Goal: Information Seeking & Learning: Learn about a topic

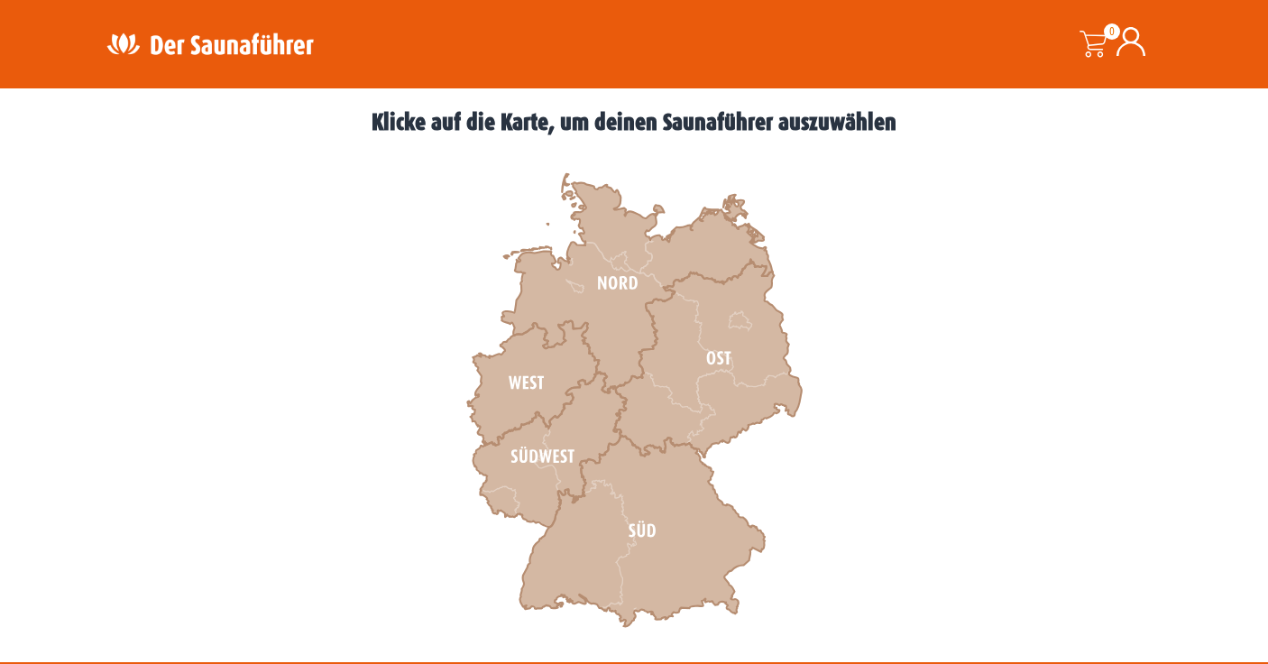
scroll to position [493, 0]
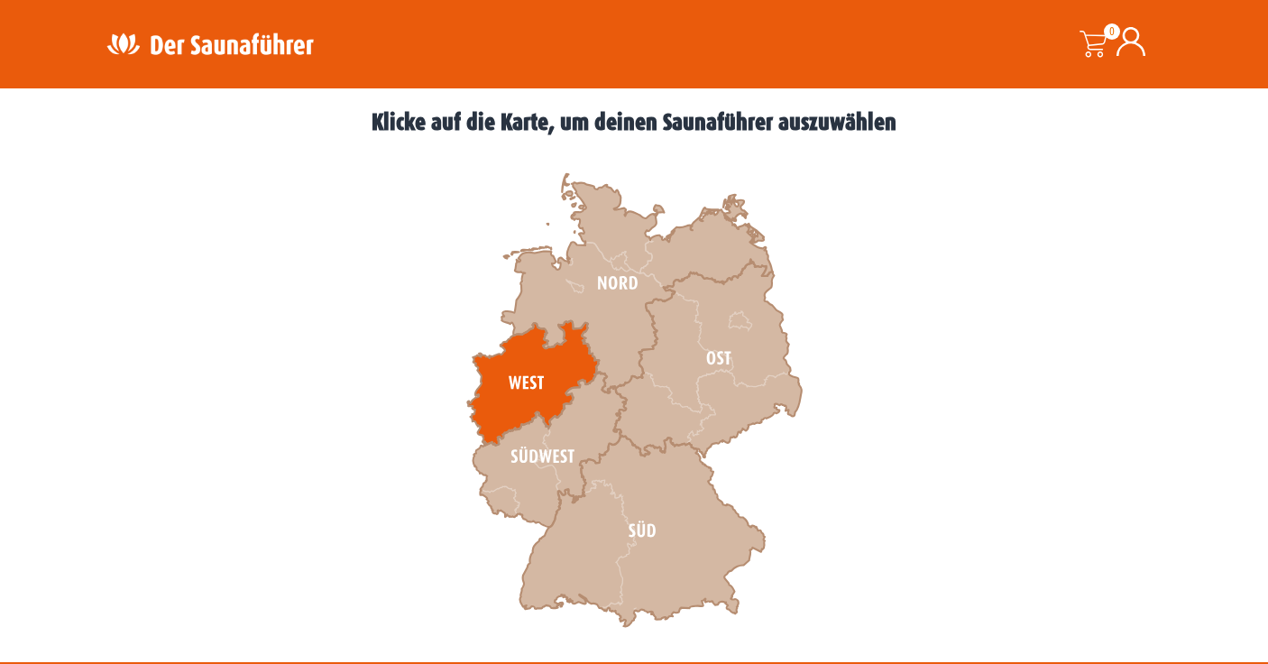
click at [520, 367] on icon at bounding box center [533, 383] width 132 height 124
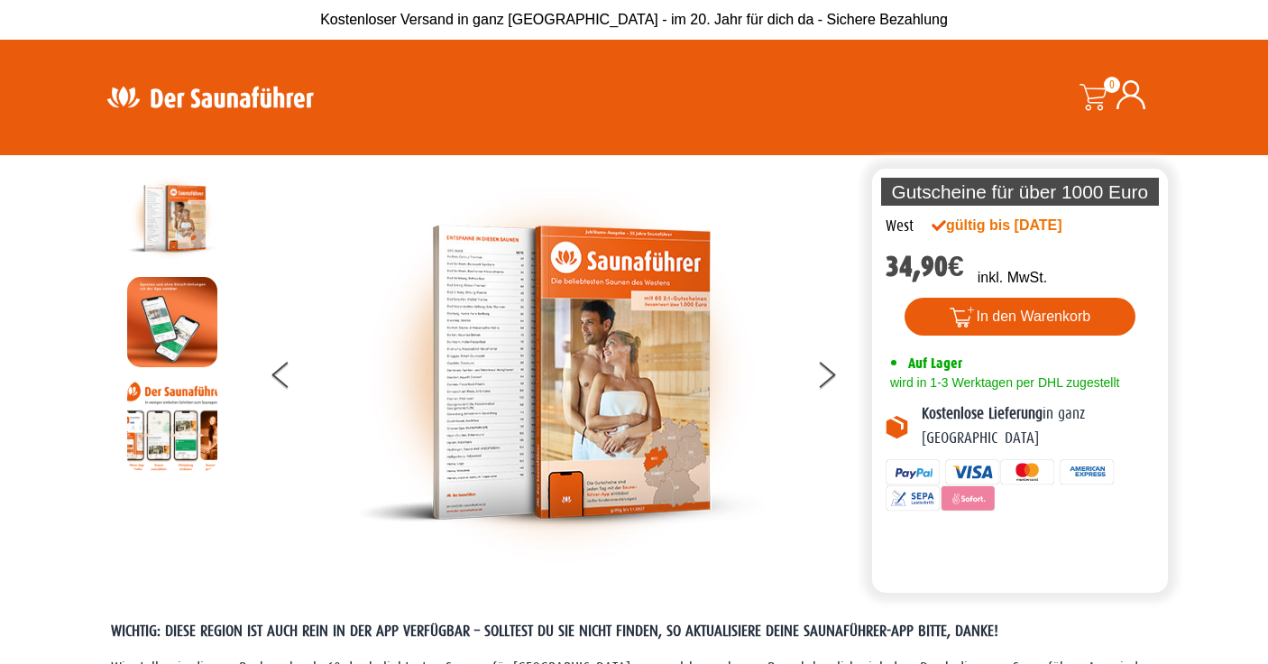
click at [487, 352] on img at bounding box center [560, 372] width 406 height 399
click at [486, 360] on img at bounding box center [560, 372] width 406 height 399
click at [564, 349] on img at bounding box center [560, 372] width 406 height 399
click at [824, 388] on button at bounding box center [837, 377] width 45 height 45
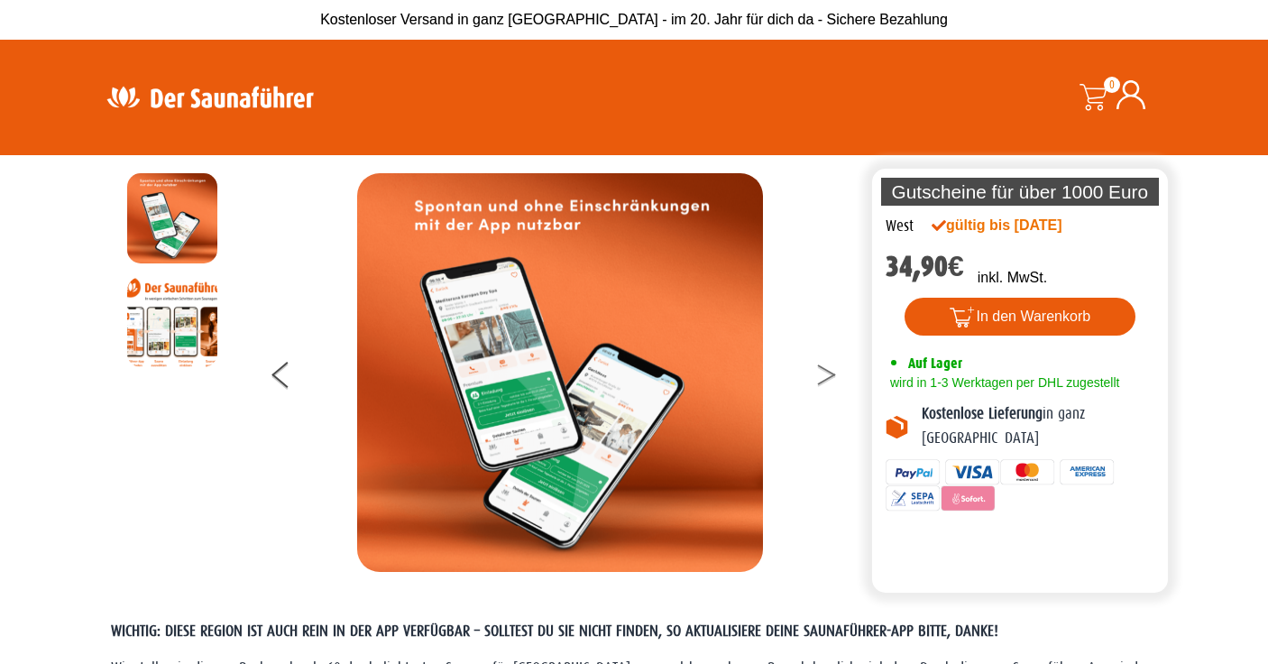
click at [826, 387] on button at bounding box center [837, 377] width 45 height 45
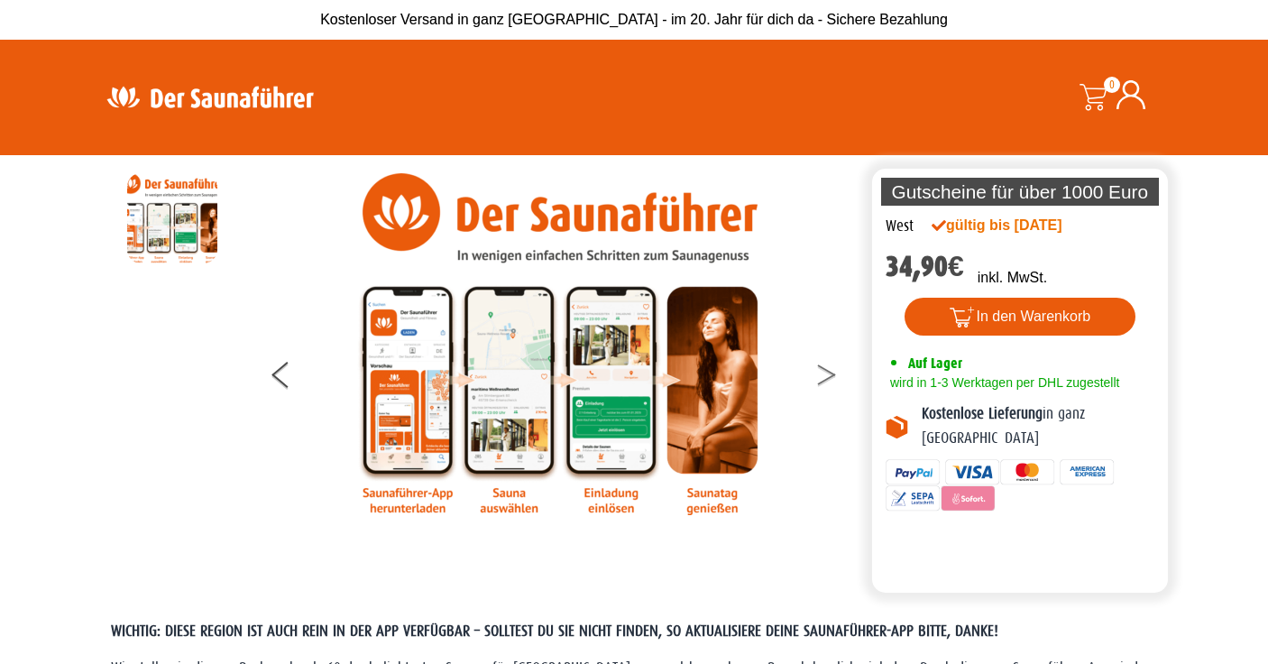
click at [826, 385] on button at bounding box center [837, 377] width 45 height 45
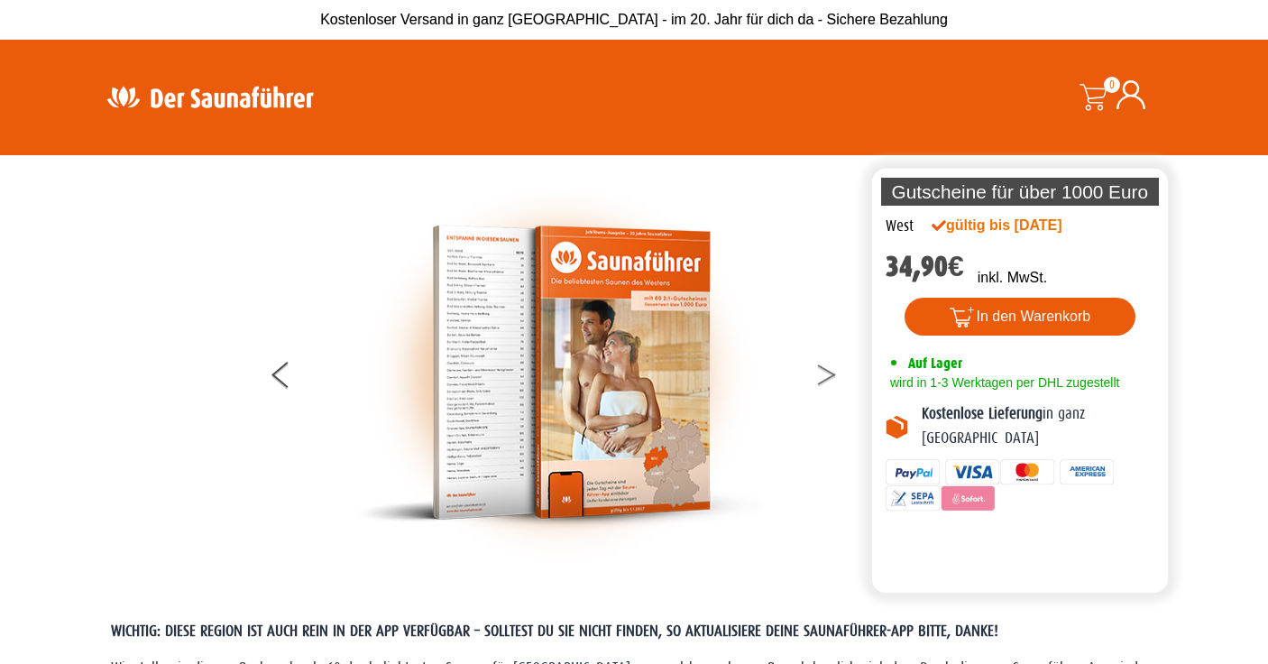
click at [826, 385] on button at bounding box center [837, 377] width 45 height 45
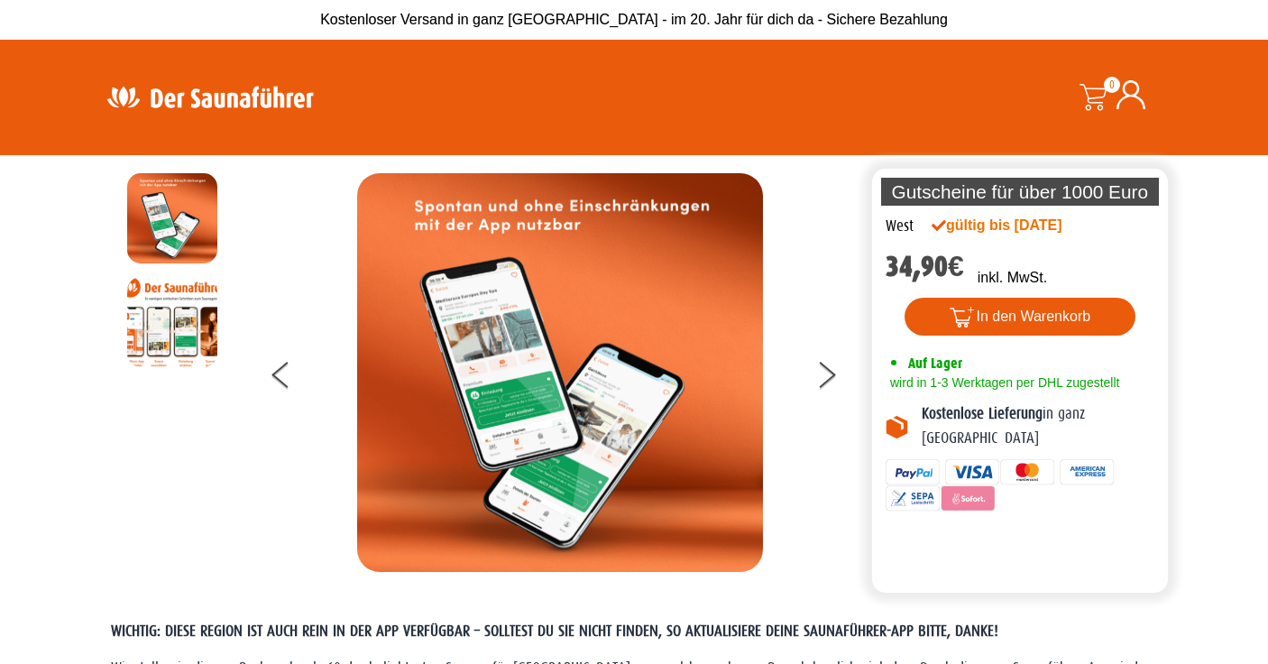
click at [186, 98] on img at bounding box center [210, 96] width 234 height 35
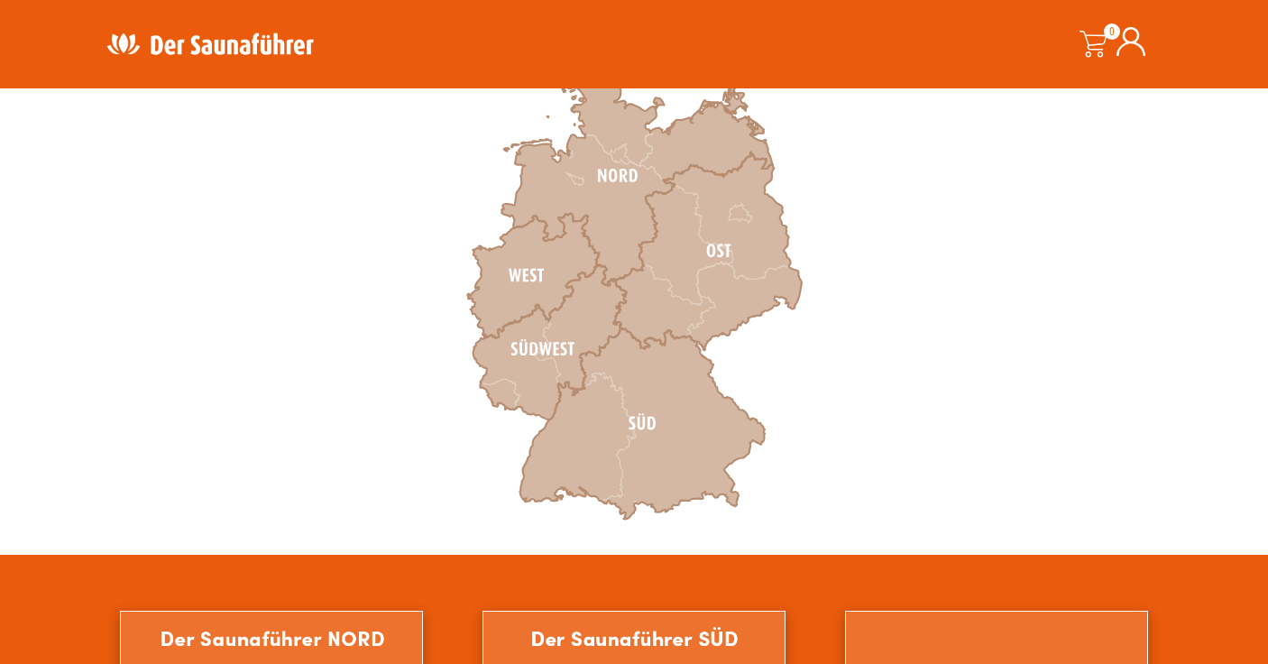
scroll to position [603, 0]
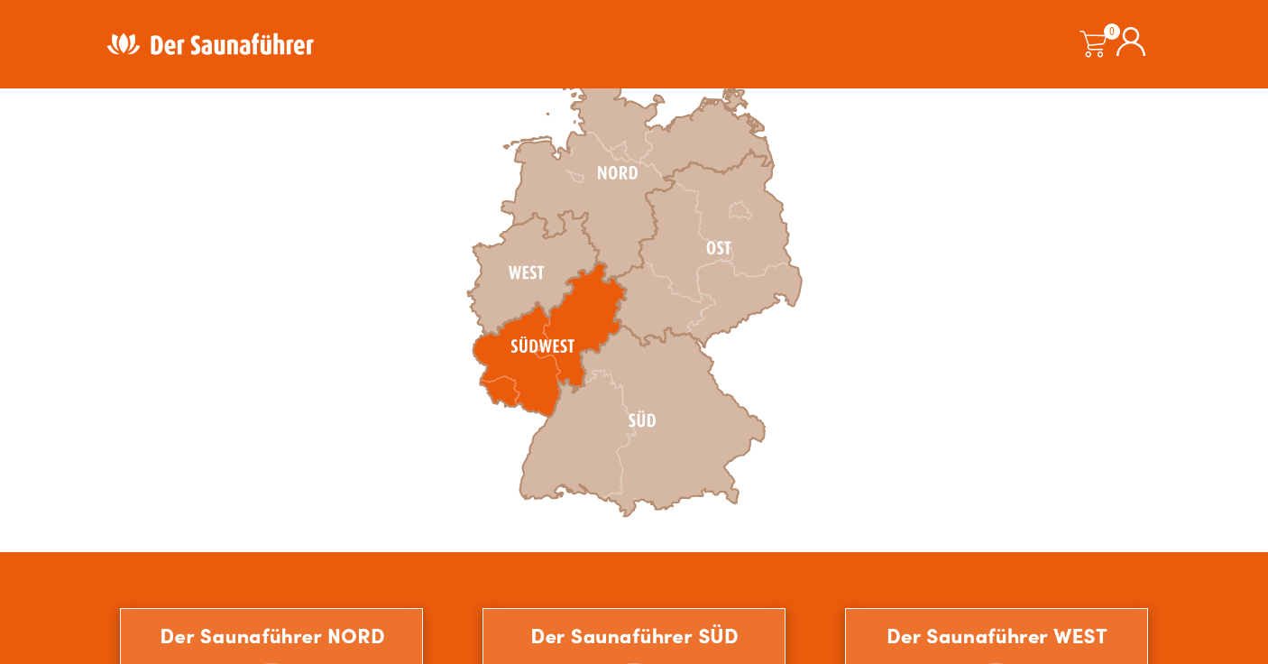
click at [524, 335] on icon at bounding box center [549, 339] width 153 height 155
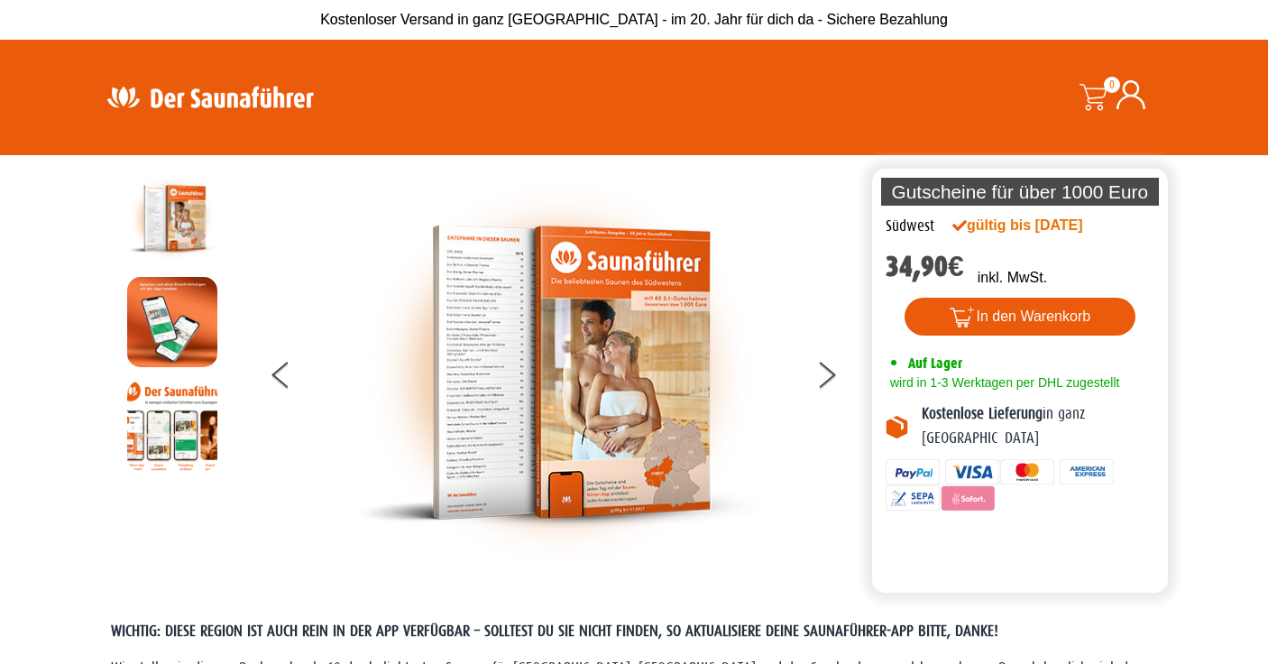
click at [216, 103] on img at bounding box center [210, 96] width 234 height 35
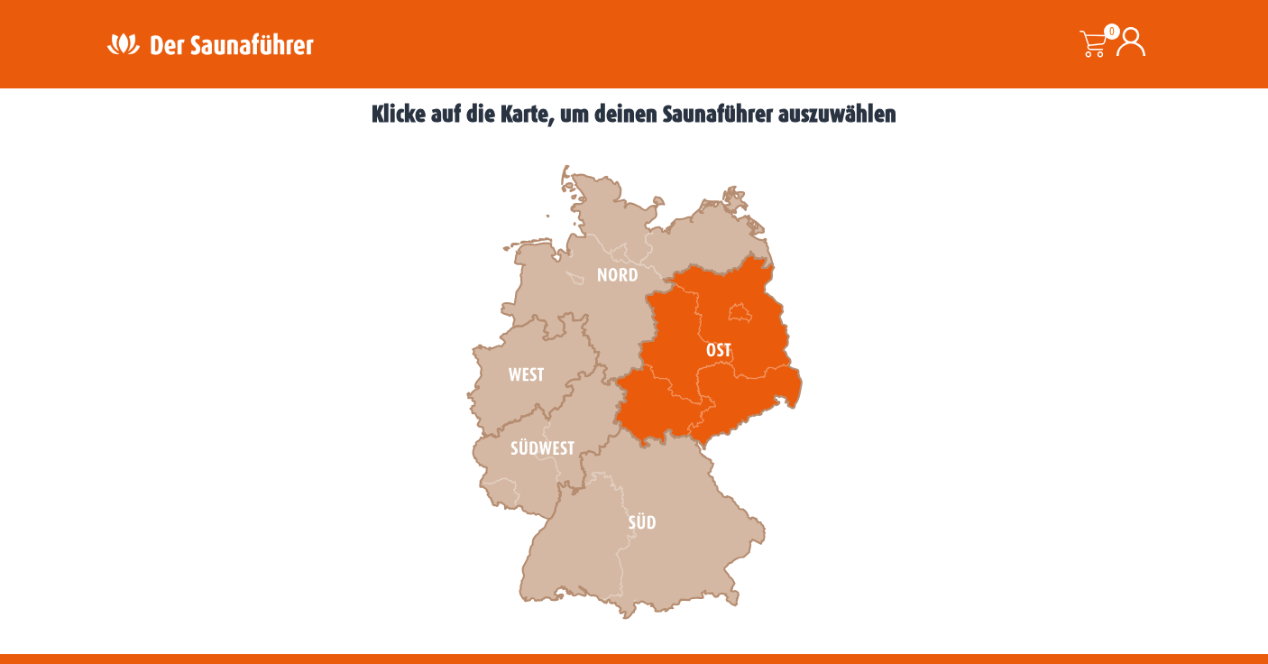
scroll to position [512, 0]
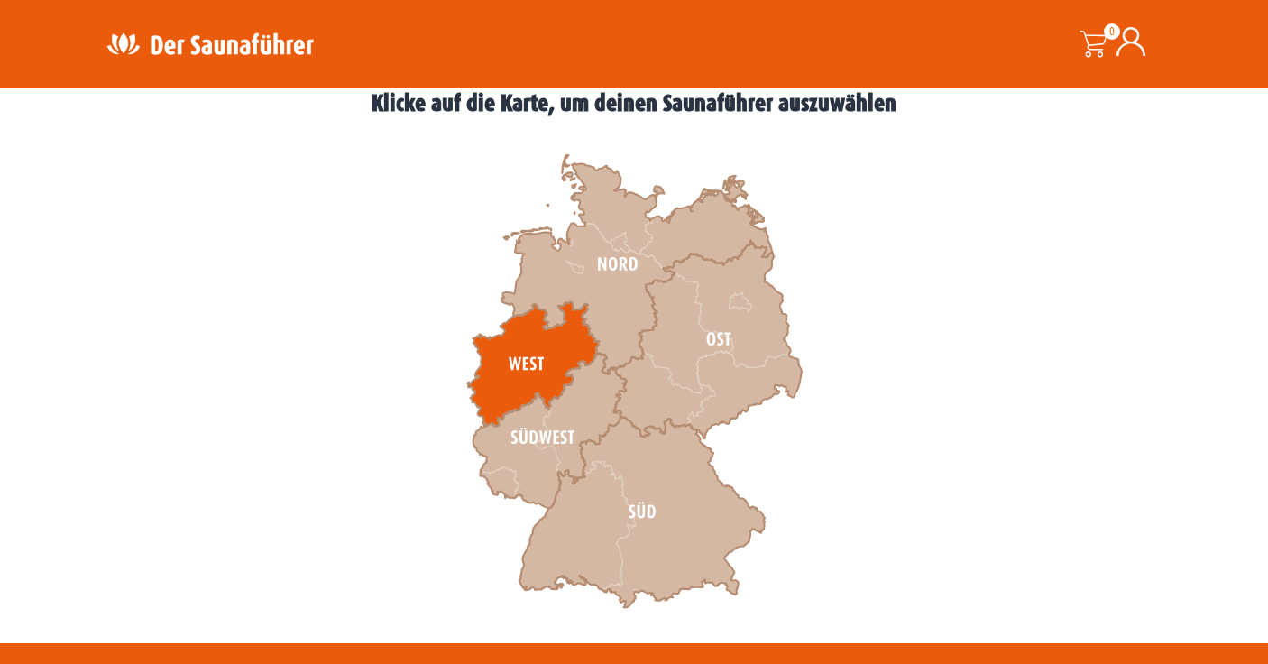
click at [532, 362] on icon at bounding box center [533, 364] width 132 height 124
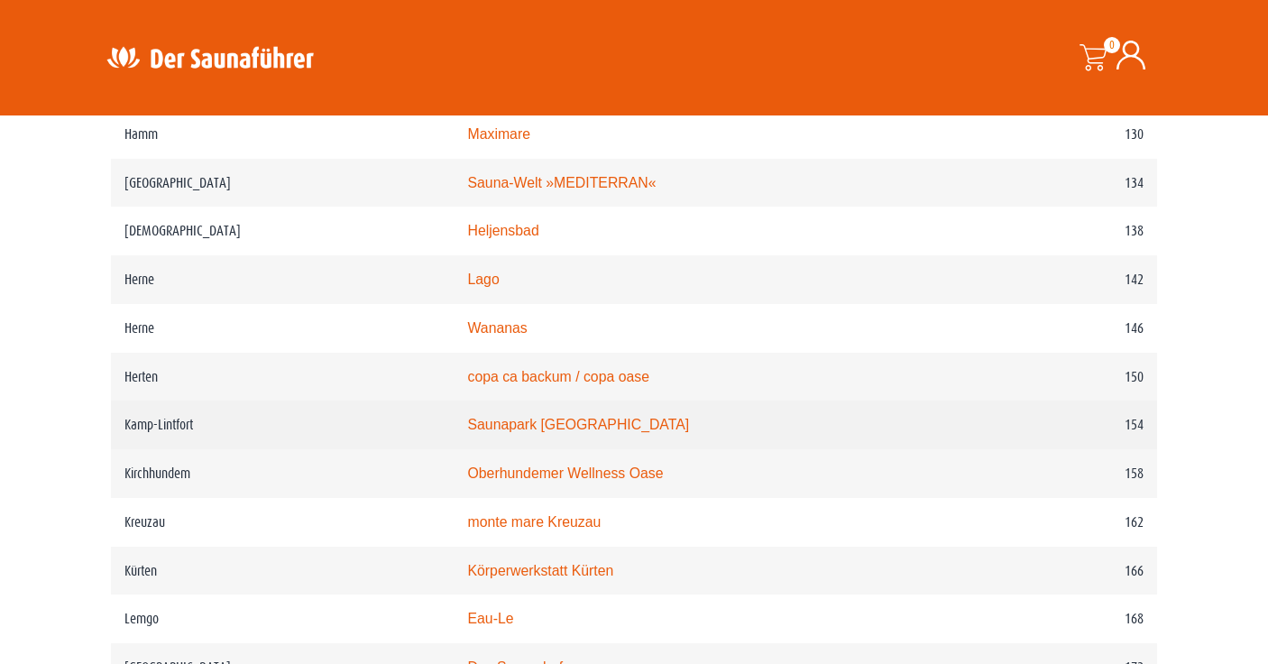
scroll to position [2268, 0]
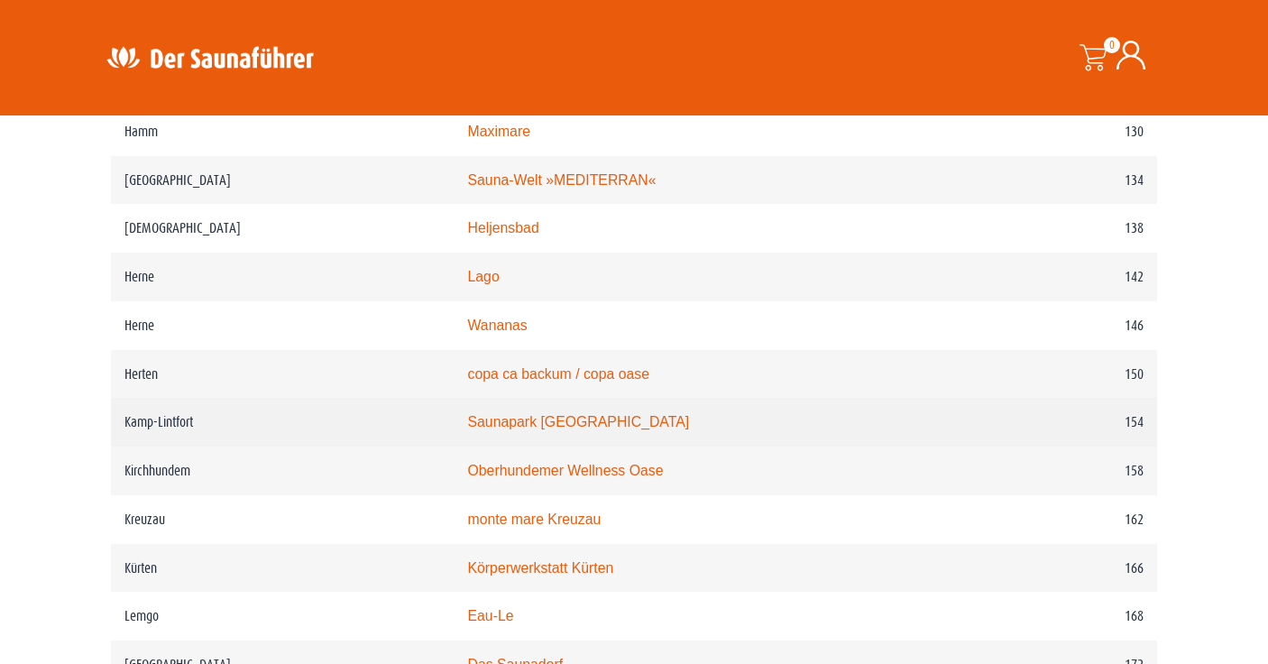
click at [501, 429] on link "Saunapark Kamperbrück" at bounding box center [578, 421] width 222 height 15
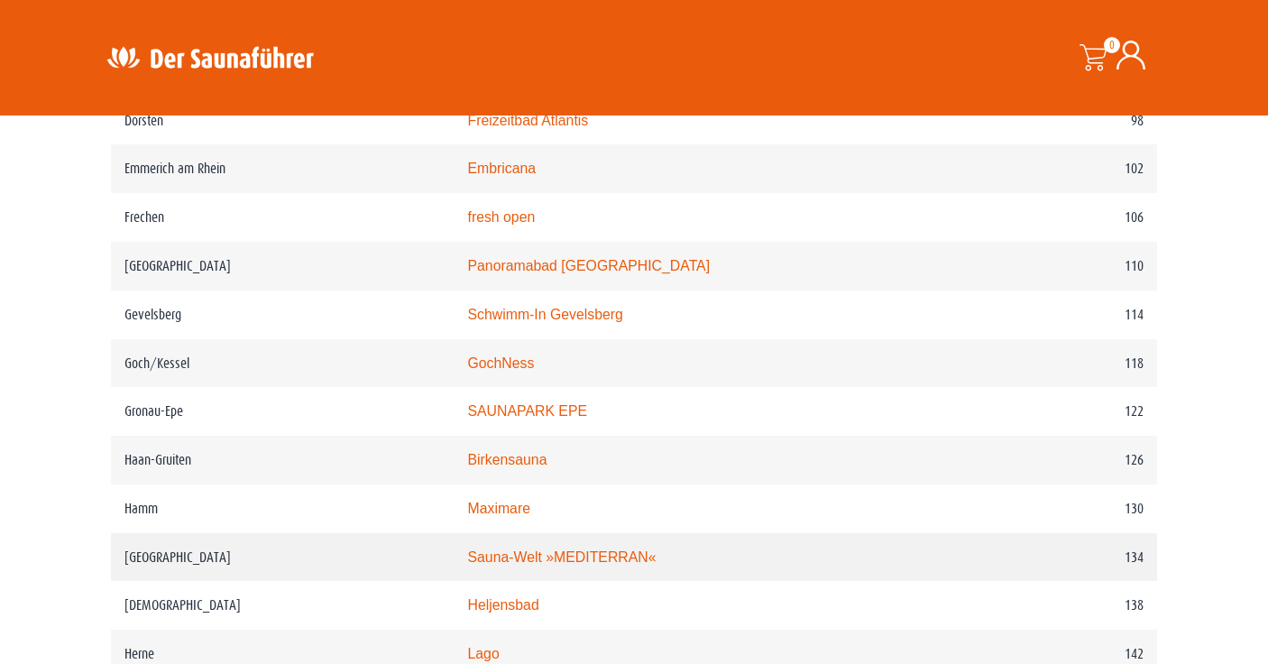
scroll to position [1880, 0]
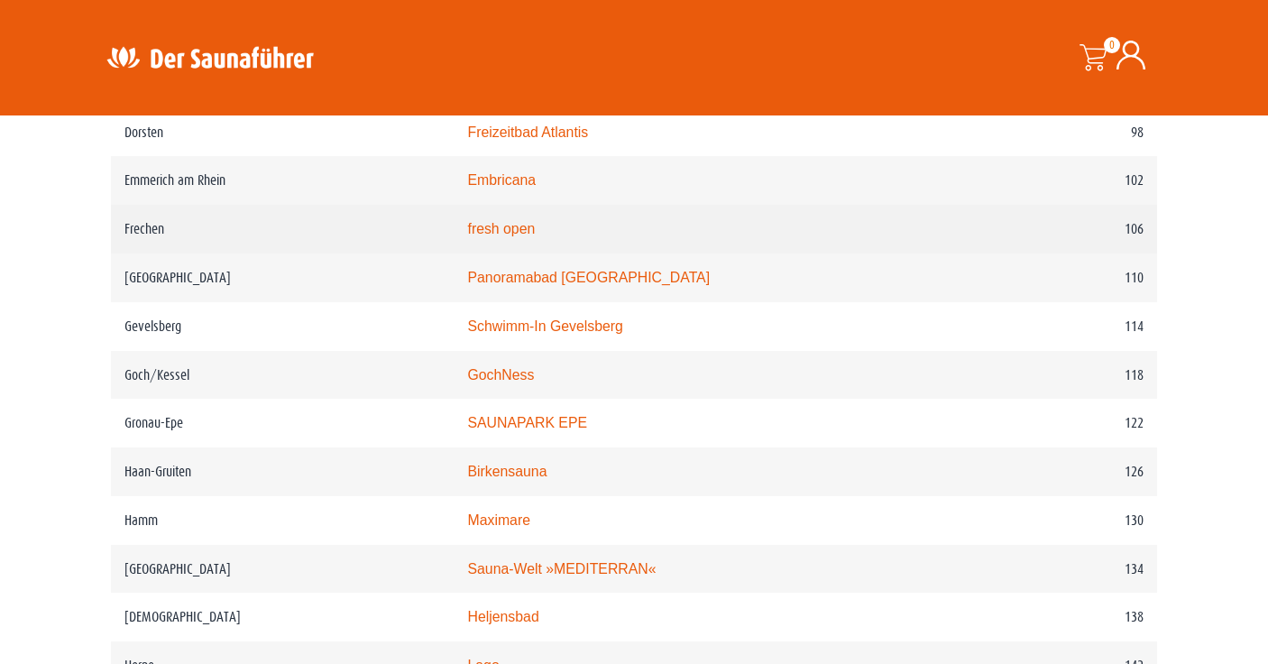
click at [509, 236] on link "fresh open" at bounding box center [501, 228] width 68 height 15
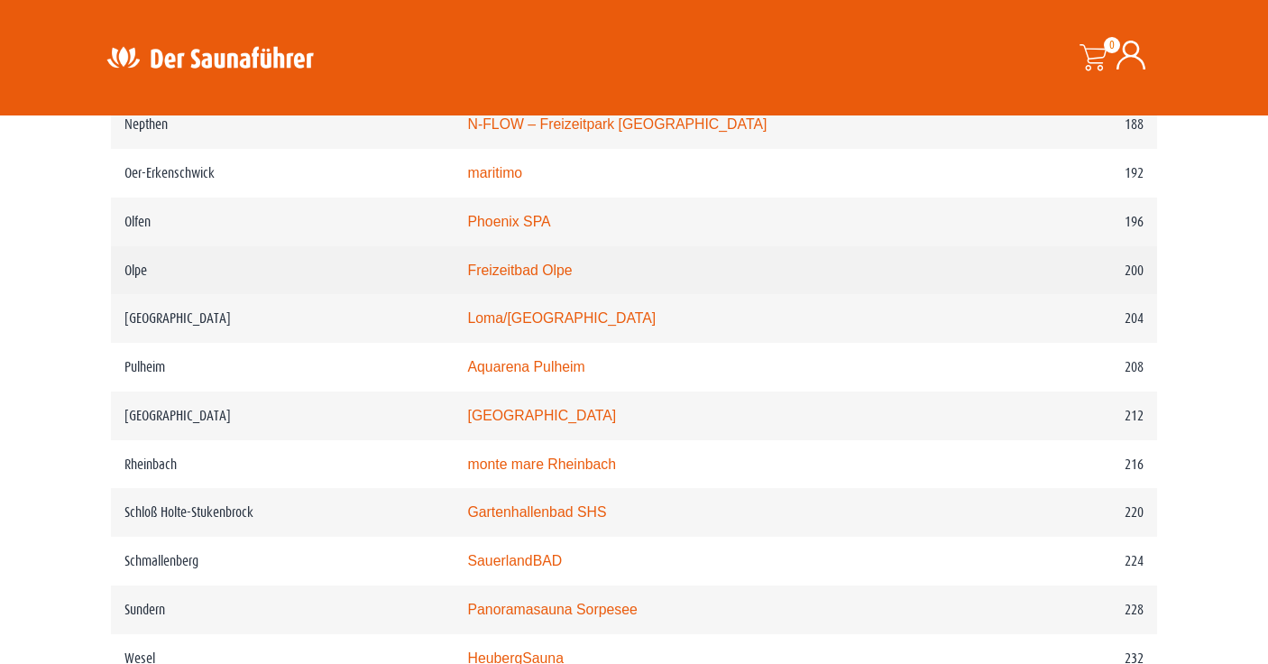
scroll to position [3004, 0]
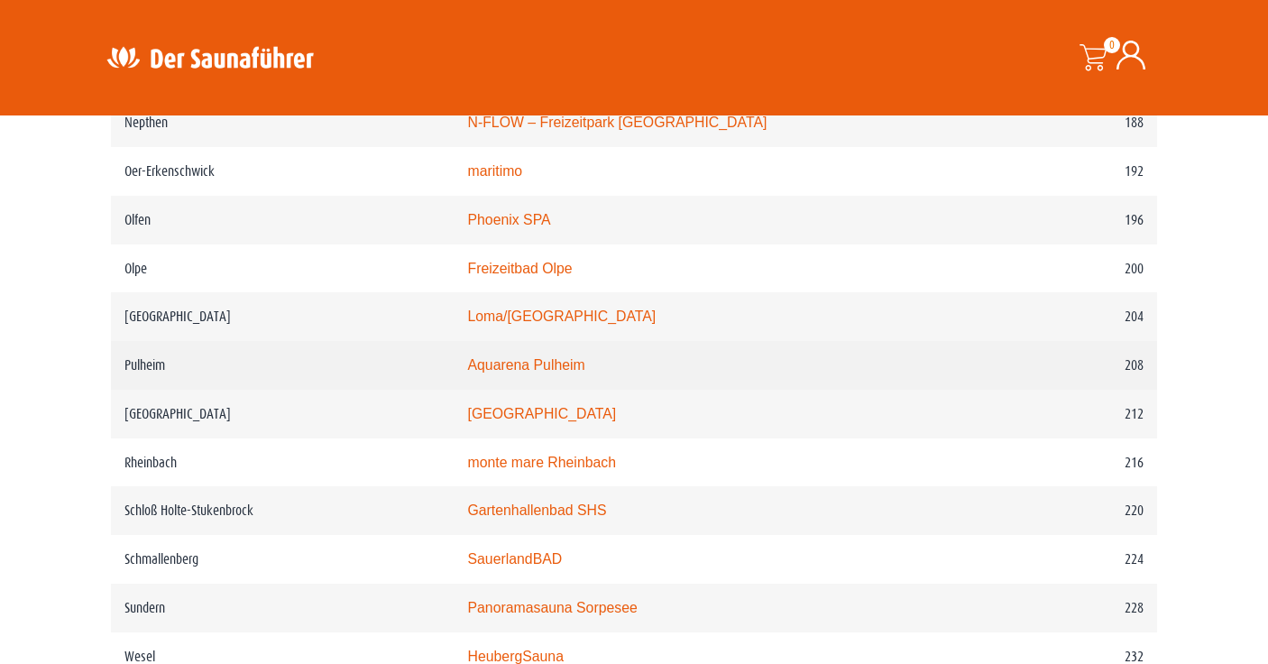
click at [480, 372] on link "Aquarena Pulheim" at bounding box center [525, 364] width 117 height 15
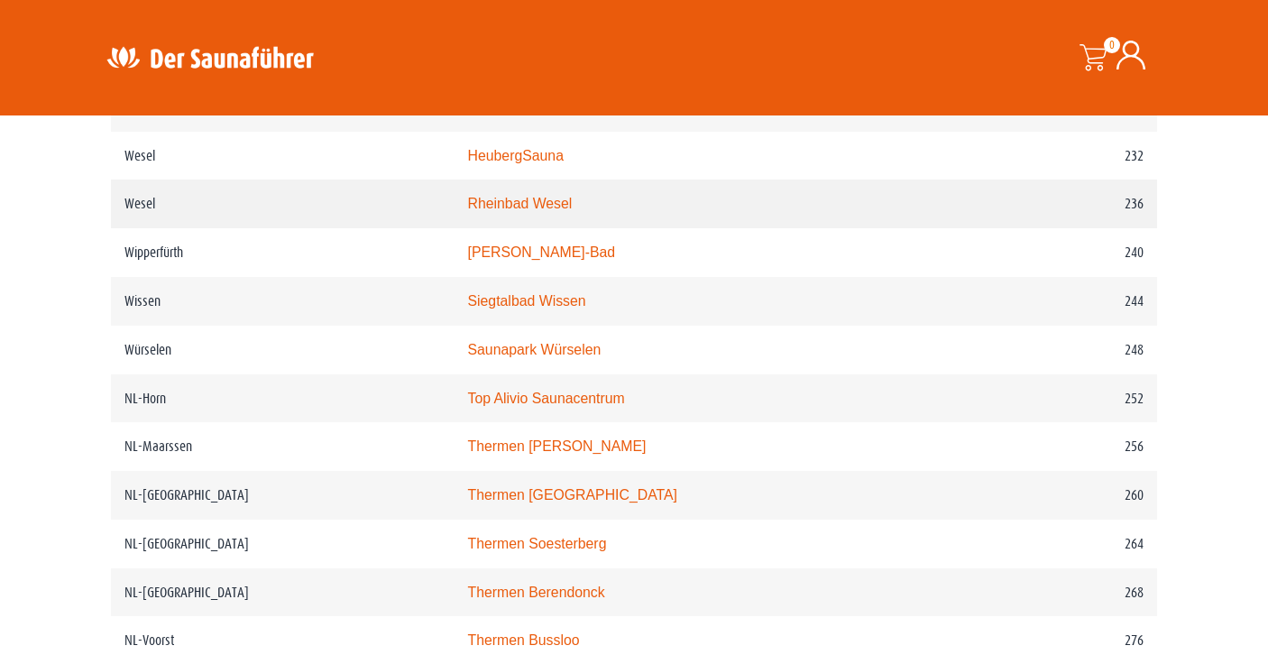
scroll to position [3507, 0]
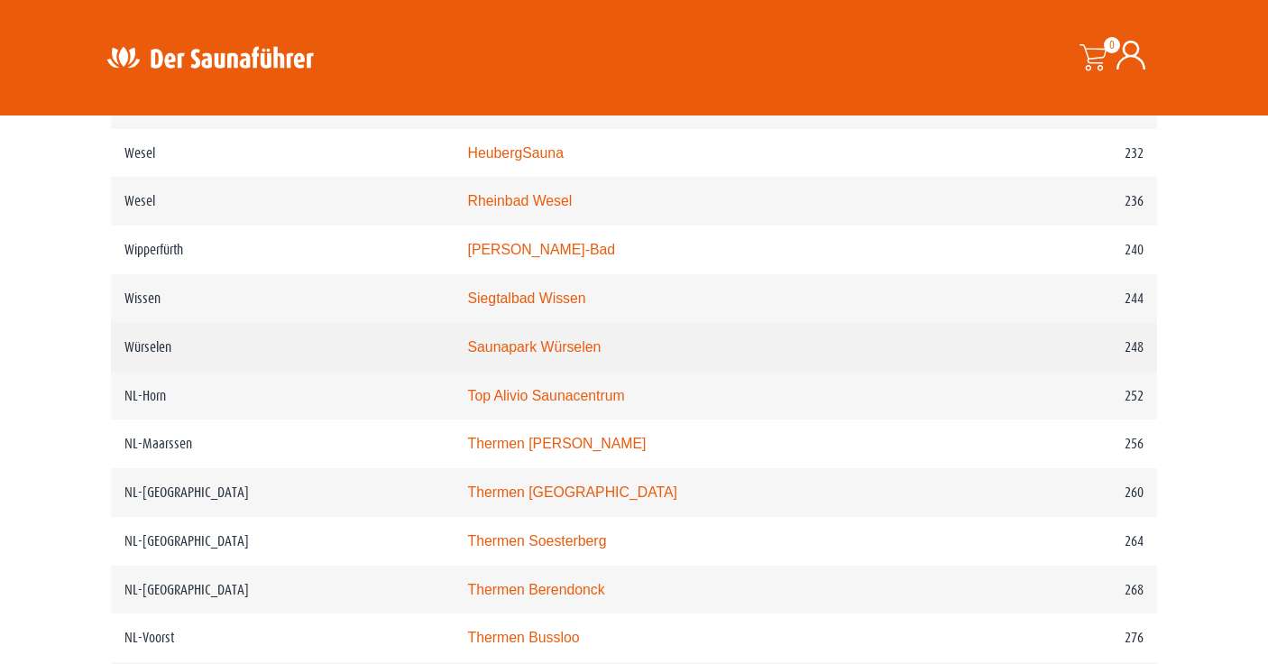
click at [493, 354] on link "Saunapark Würselen" at bounding box center [533, 346] width 133 height 15
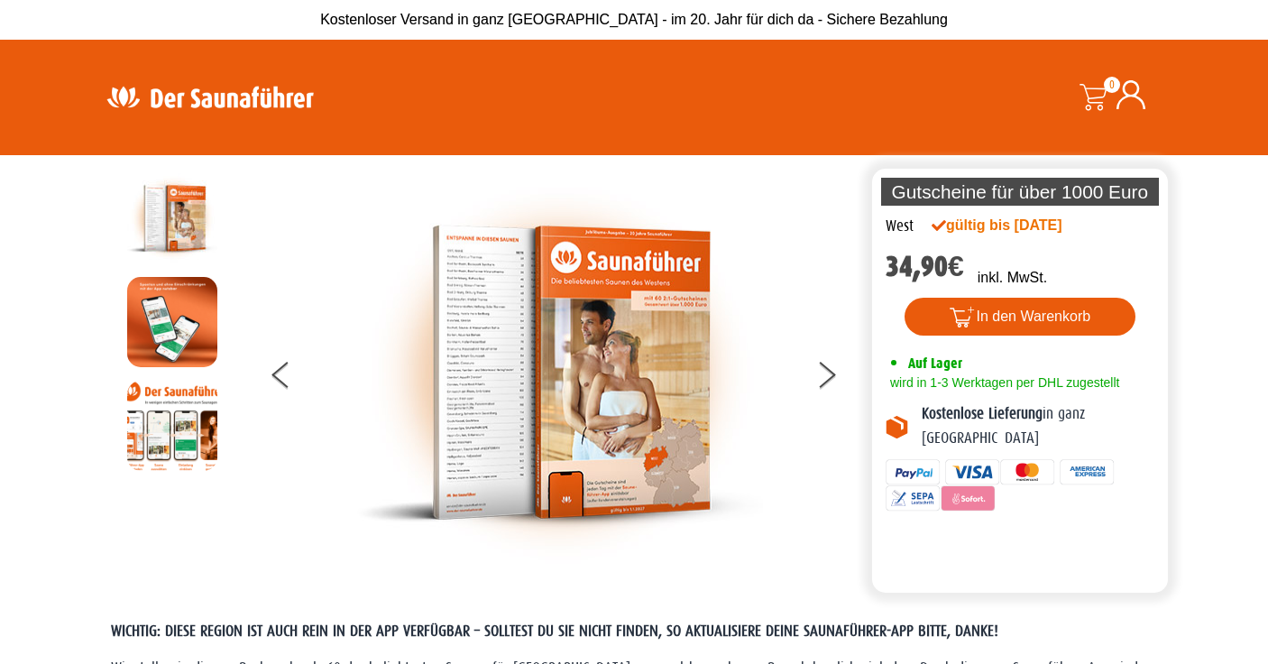
scroll to position [0, 0]
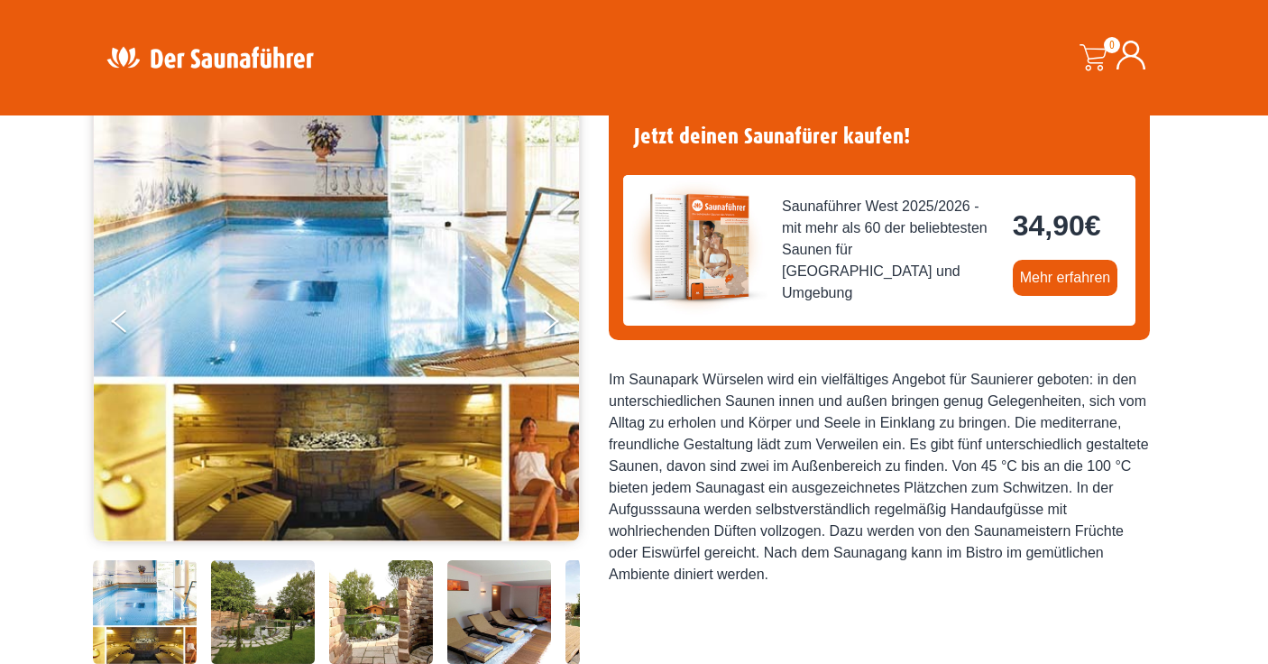
scroll to position [70, 0]
